Goal: Information Seeking & Learning: Learn about a topic

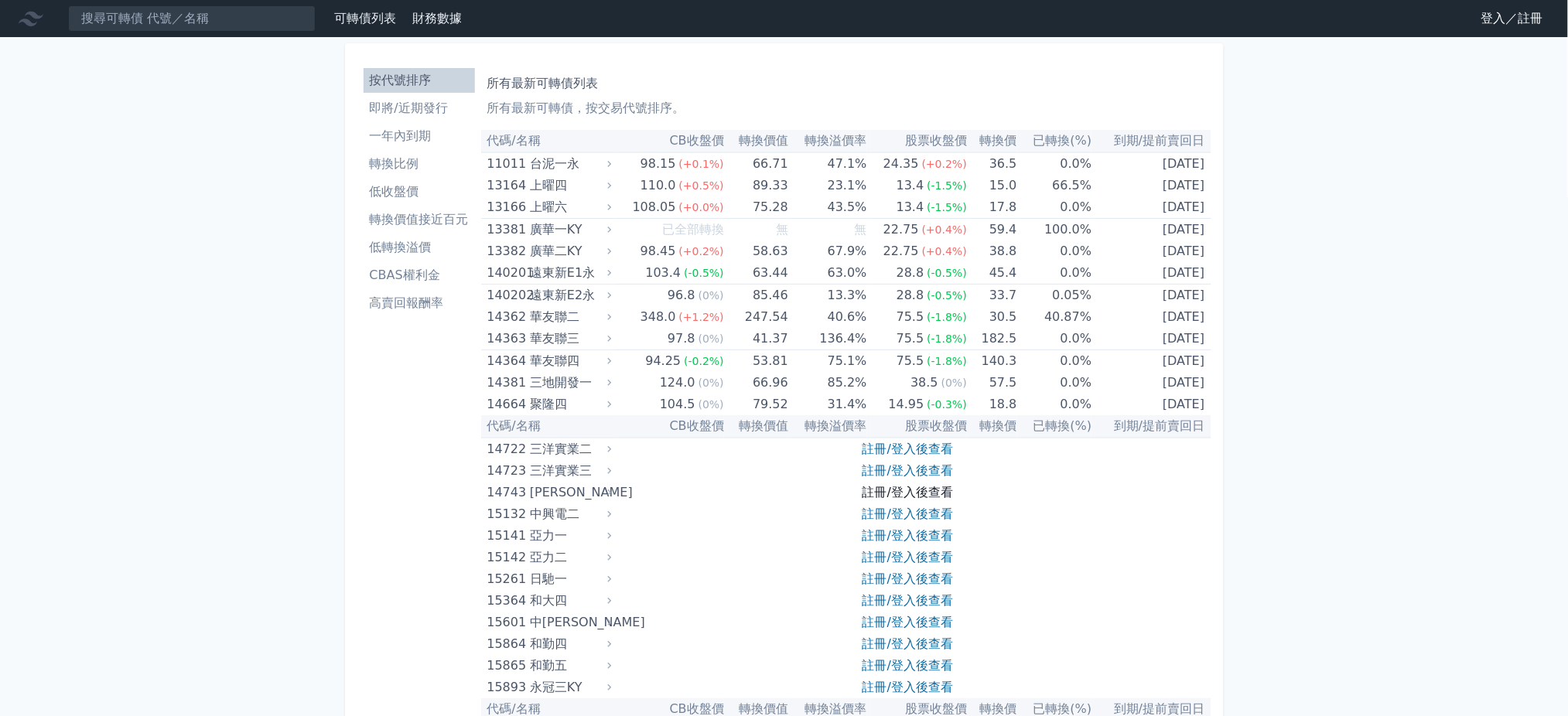
click at [939, 492] on link "註冊/登入後查看" at bounding box center [907, 493] width 90 height 15
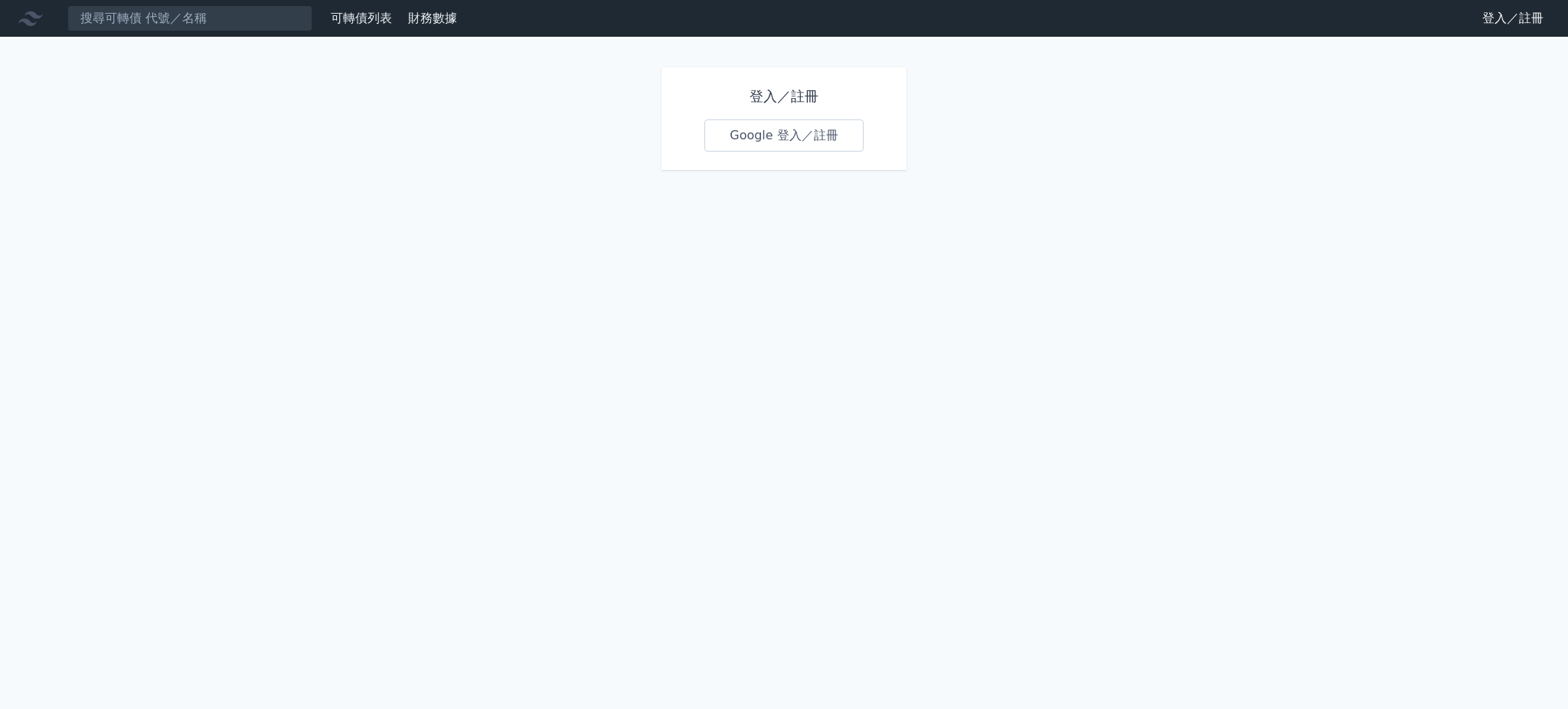
click at [747, 128] on link "Google 登入／註冊" at bounding box center [783, 135] width 159 height 32
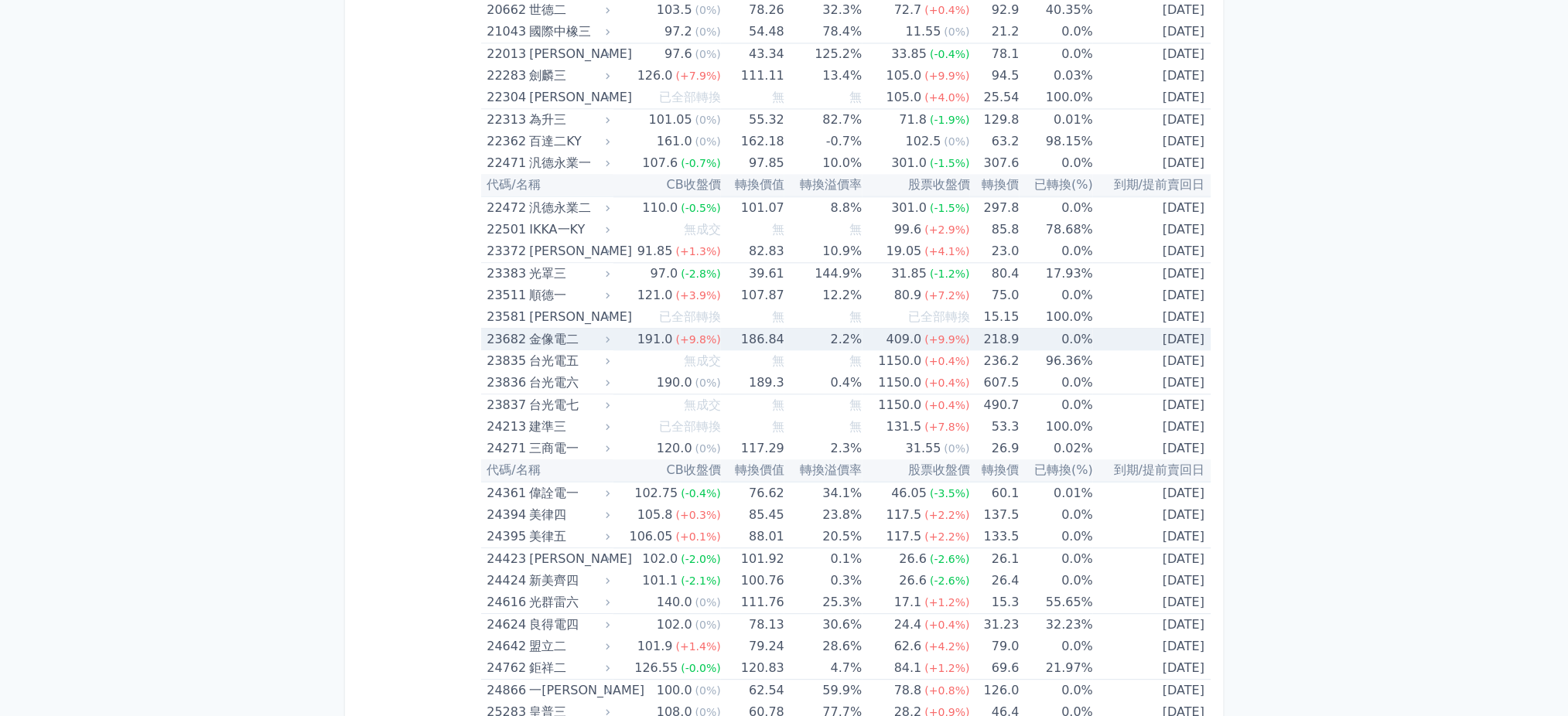
scroll to position [1134, 0]
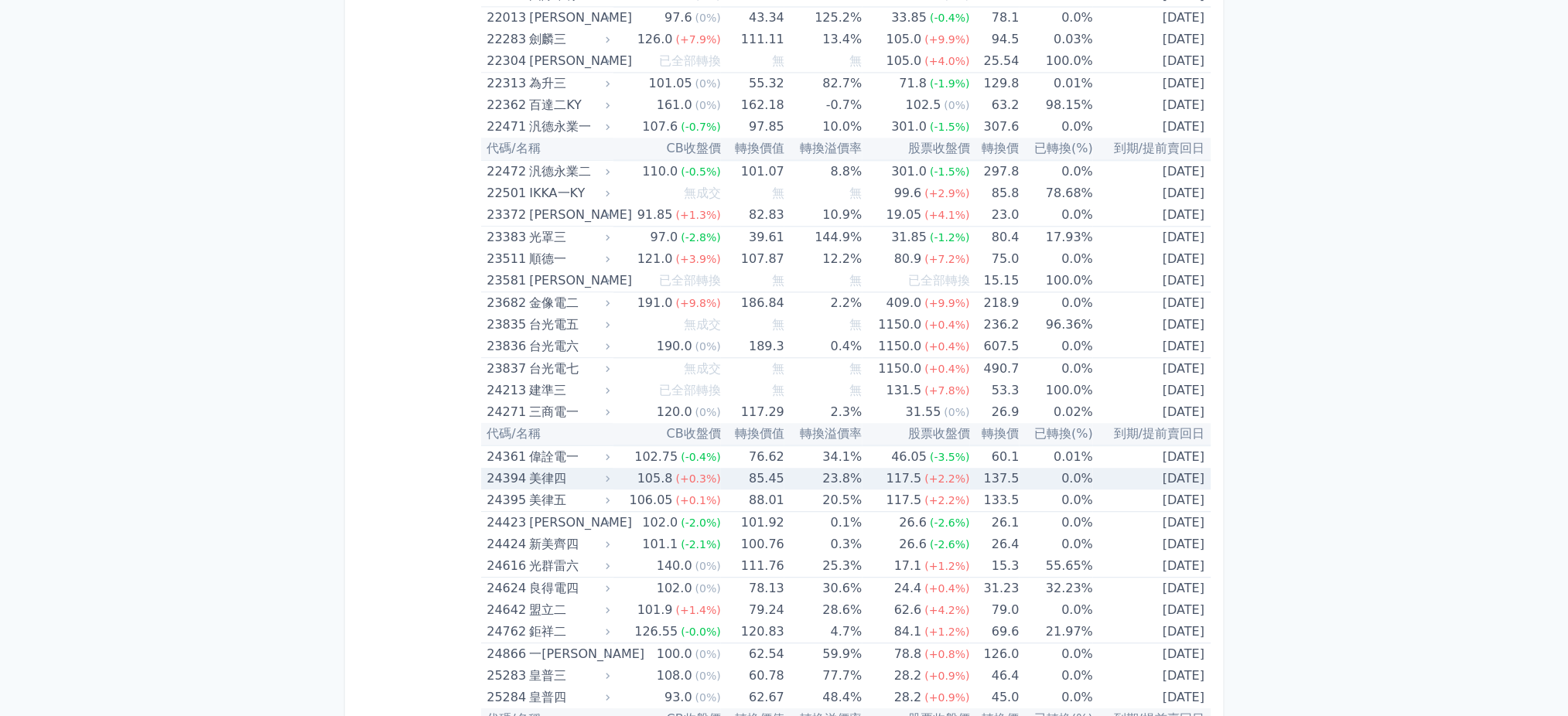
click at [835, 471] on td "23.8%" at bounding box center [823, 479] width 77 height 22
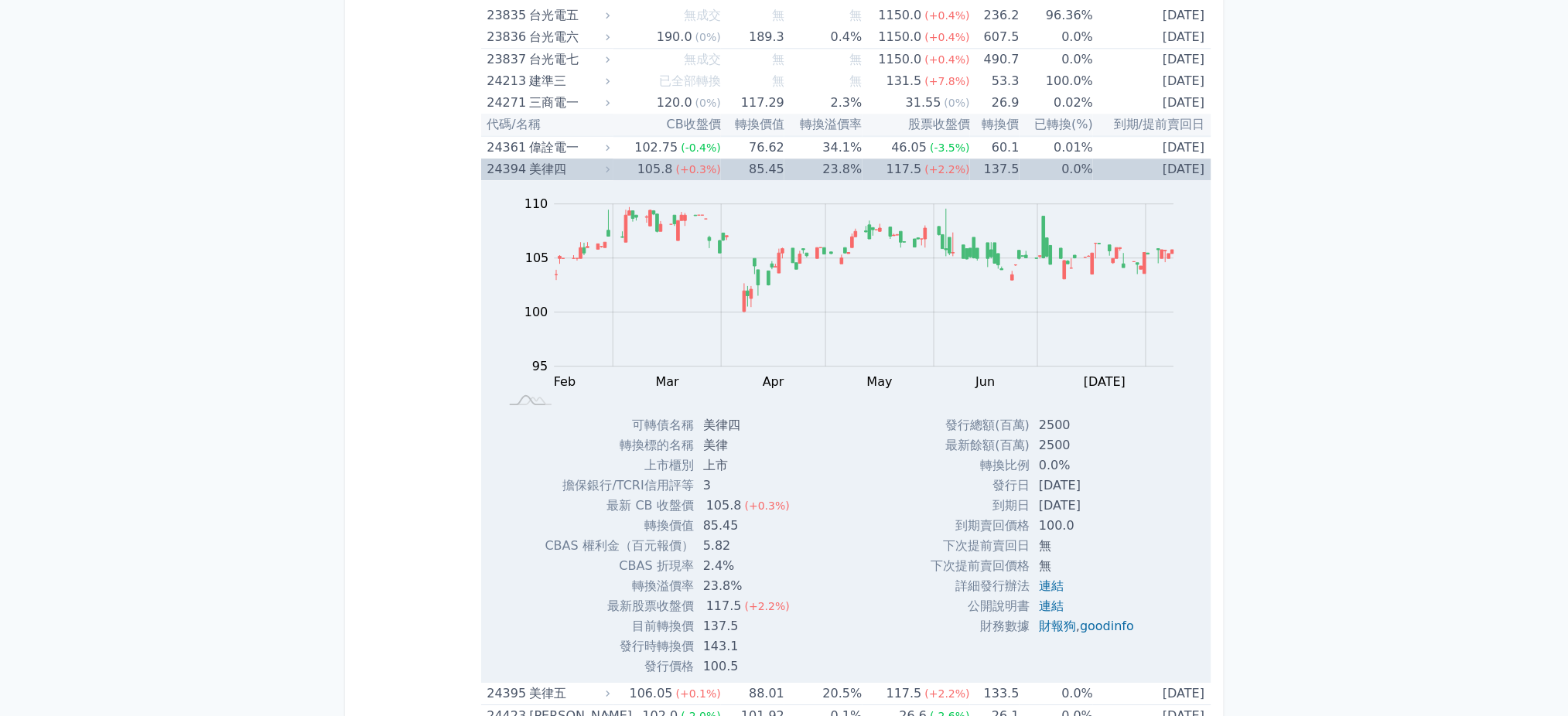
scroll to position [1340, 0]
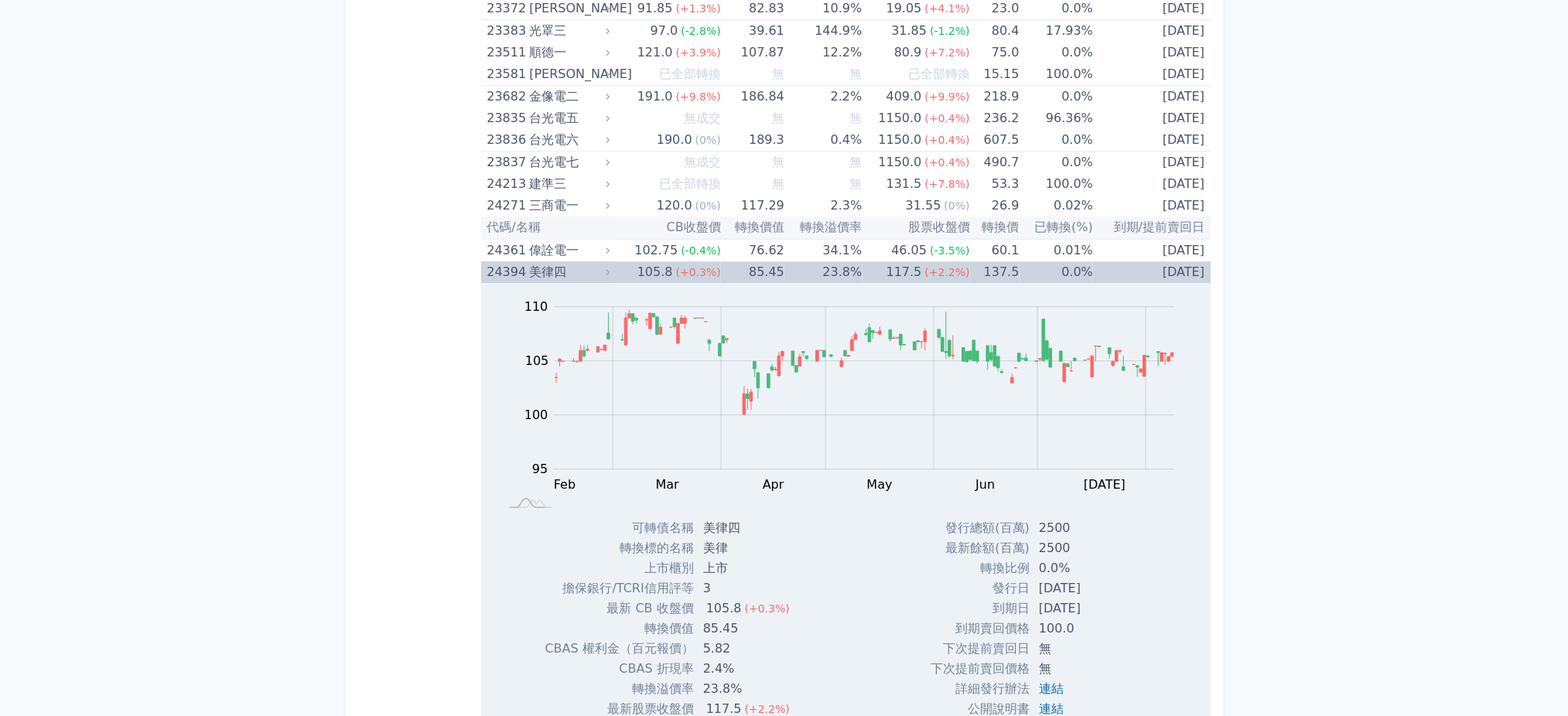
click at [833, 261] on td "23.8%" at bounding box center [823, 272] width 77 height 22
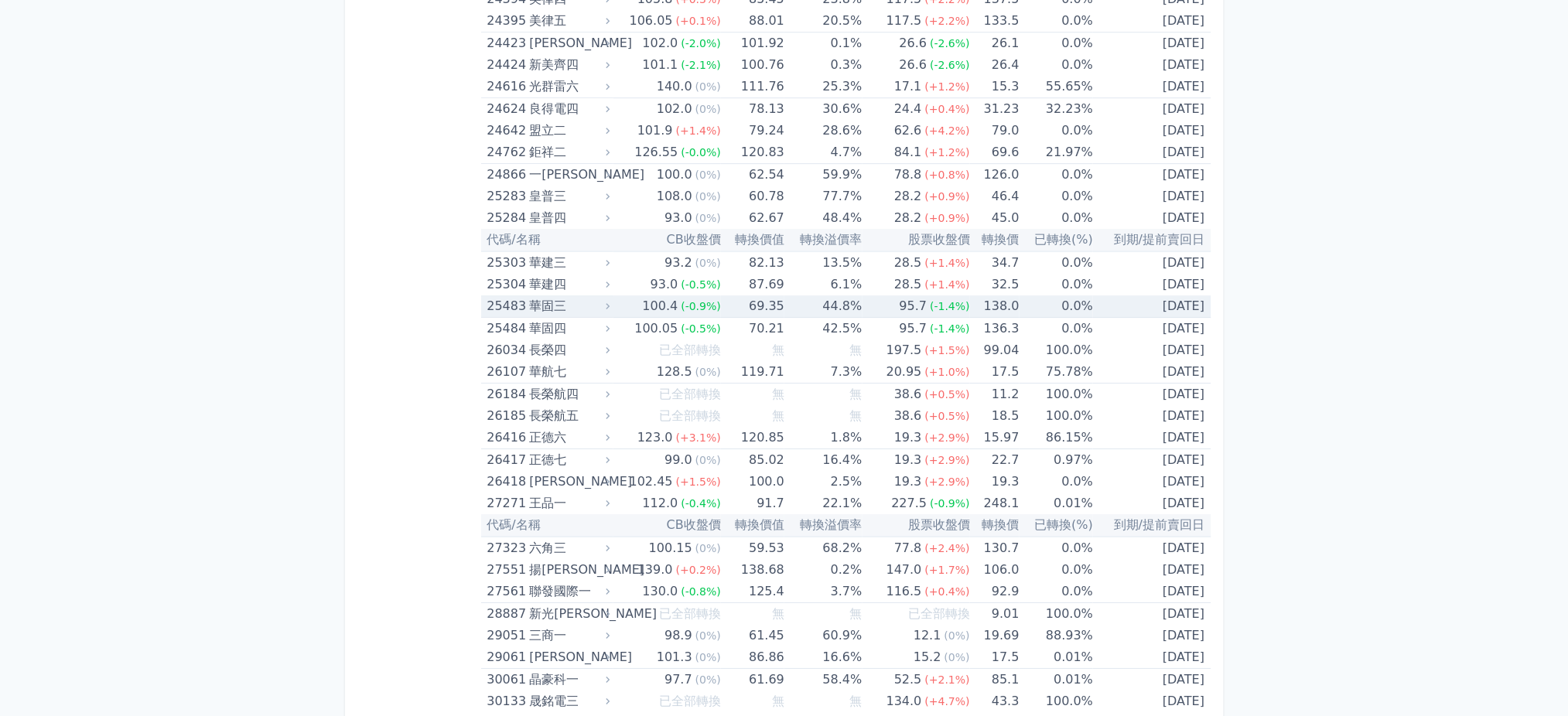
scroll to position [1650, 0]
